Goal: Task Accomplishment & Management: Use online tool/utility

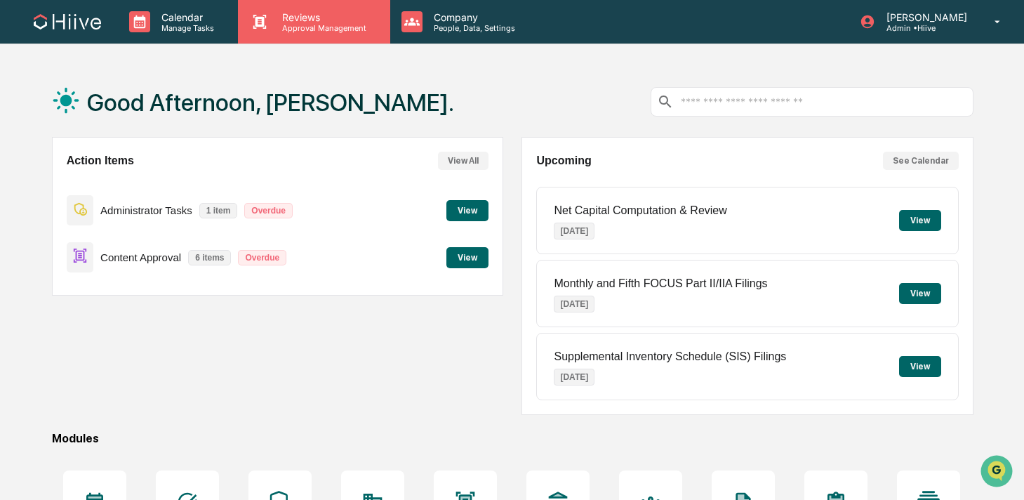
click at [277, 32] on div "Reviews Approval Management" at bounding box center [314, 22] width 152 height 44
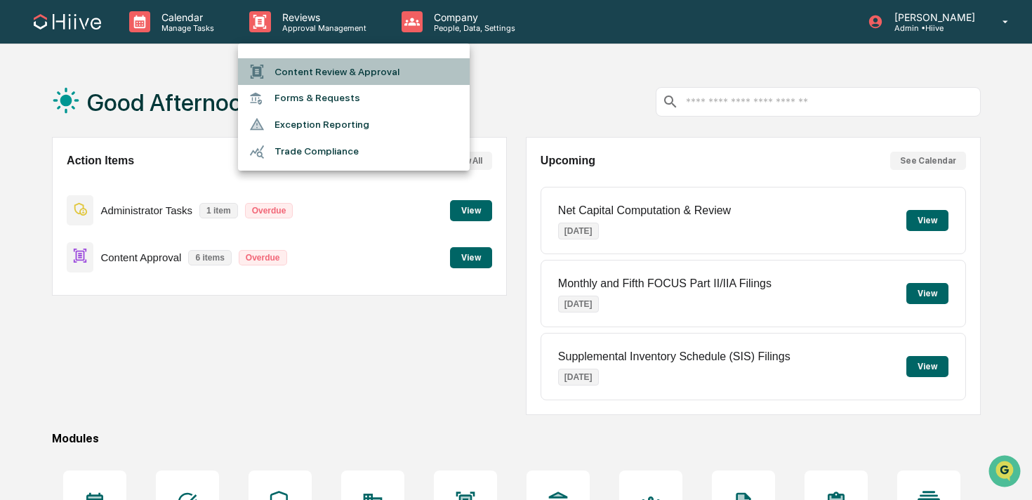
click at [281, 76] on li "Content Review & Approval" at bounding box center [354, 71] width 232 height 27
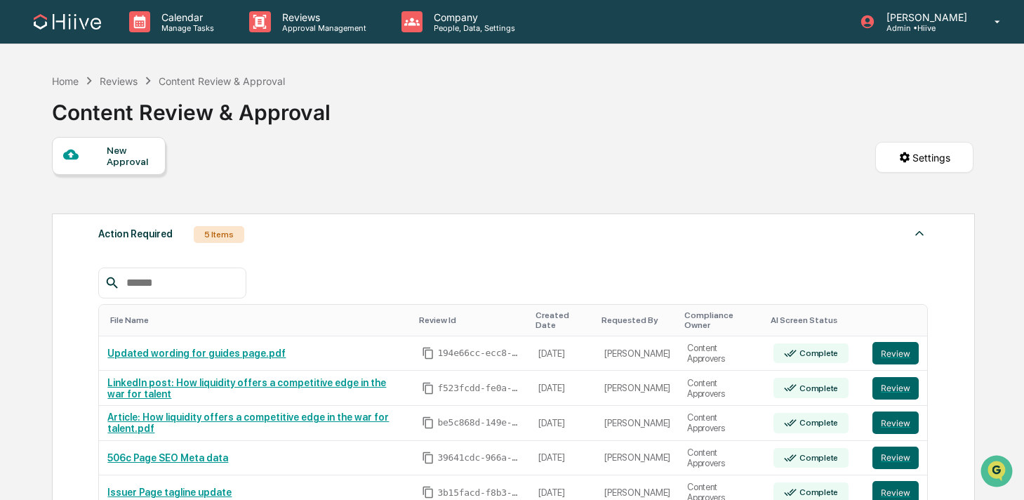
scroll to position [29, 0]
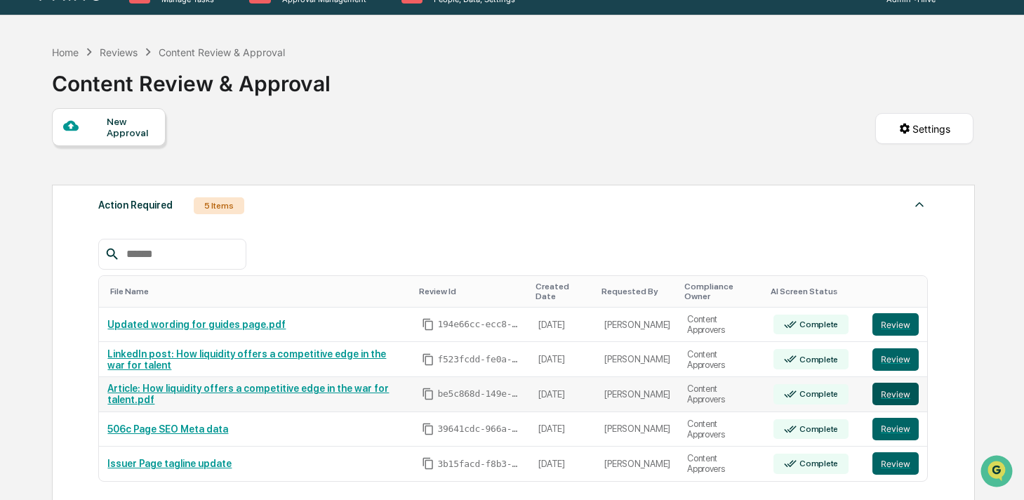
click at [909, 397] on button "Review" at bounding box center [895, 393] width 46 height 22
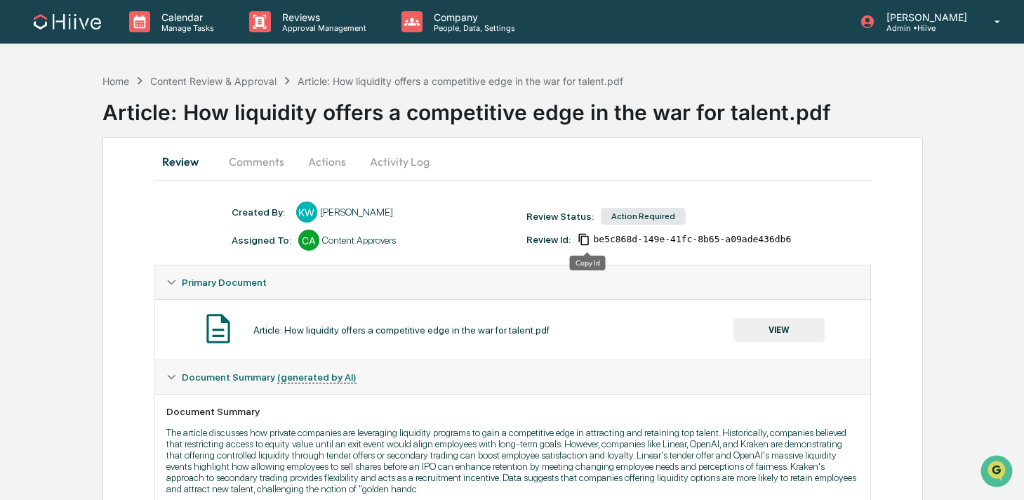
click at [585, 241] on icon "Copy Id" at bounding box center [584, 239] width 13 height 13
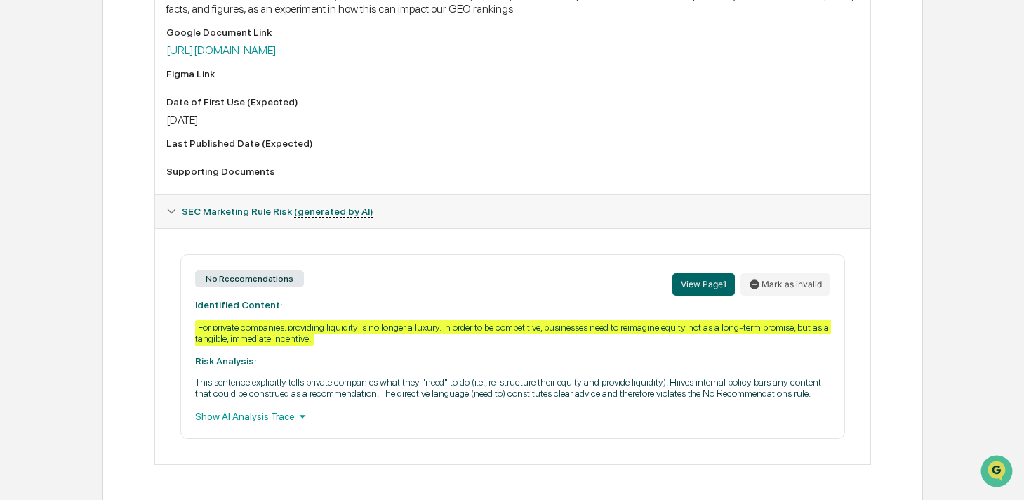
scroll to position [529, 0]
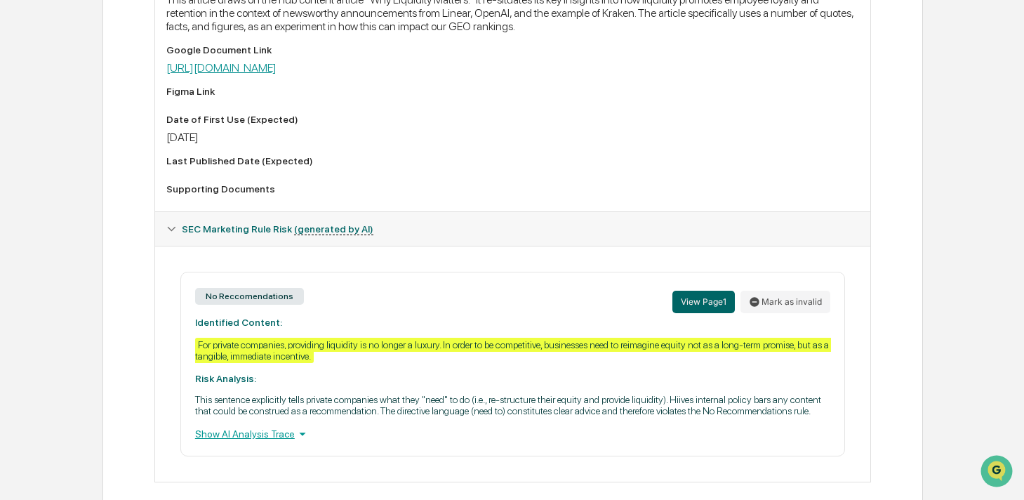
click at [277, 74] on link "[URL][DOMAIN_NAME]" at bounding box center [221, 67] width 110 height 13
